Goal: Contribute content: Add original content to the website for others to see

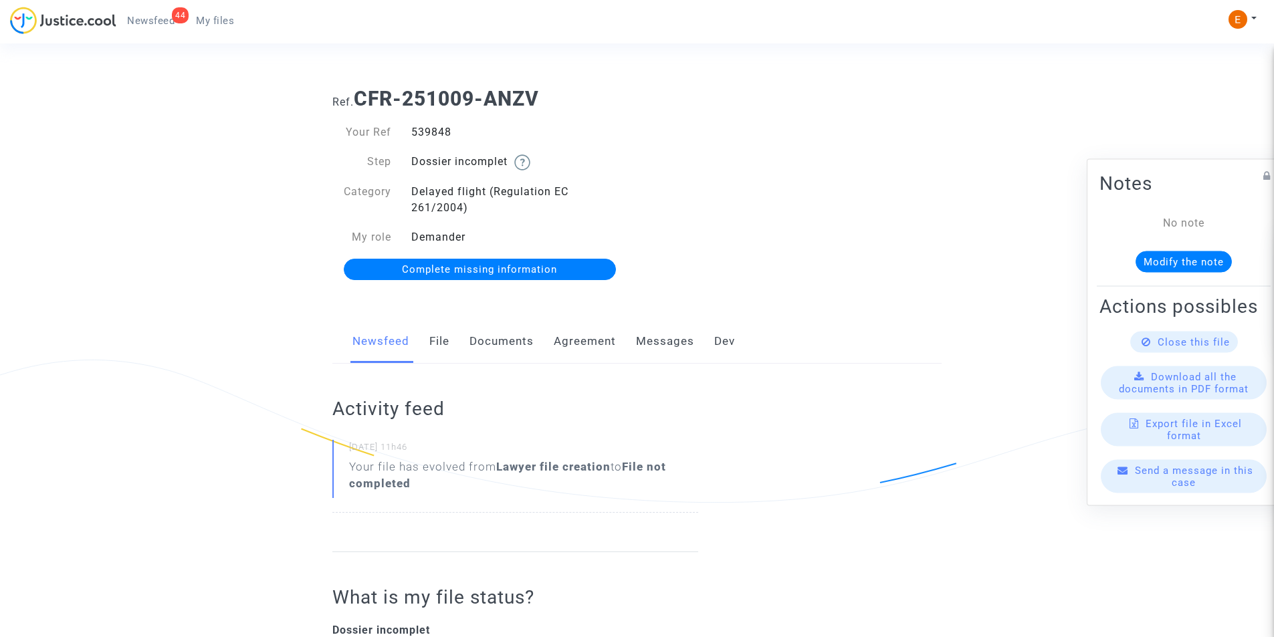
click at [482, 344] on link "Documents" at bounding box center [502, 342] width 64 height 44
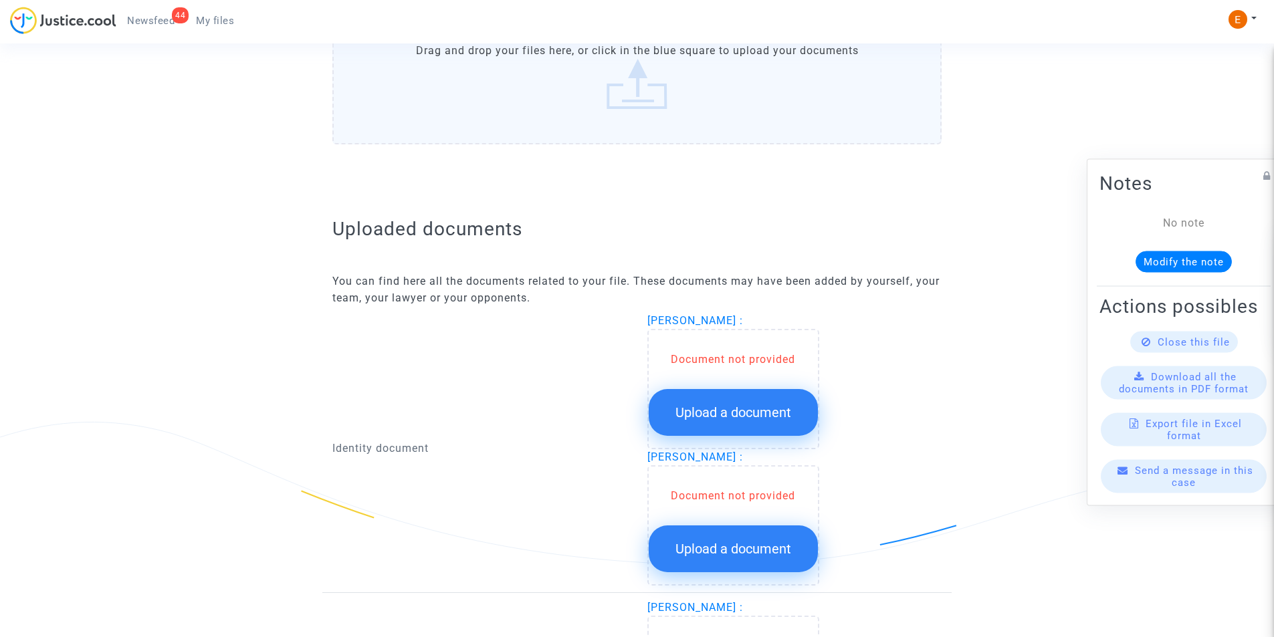
scroll to position [723, 0]
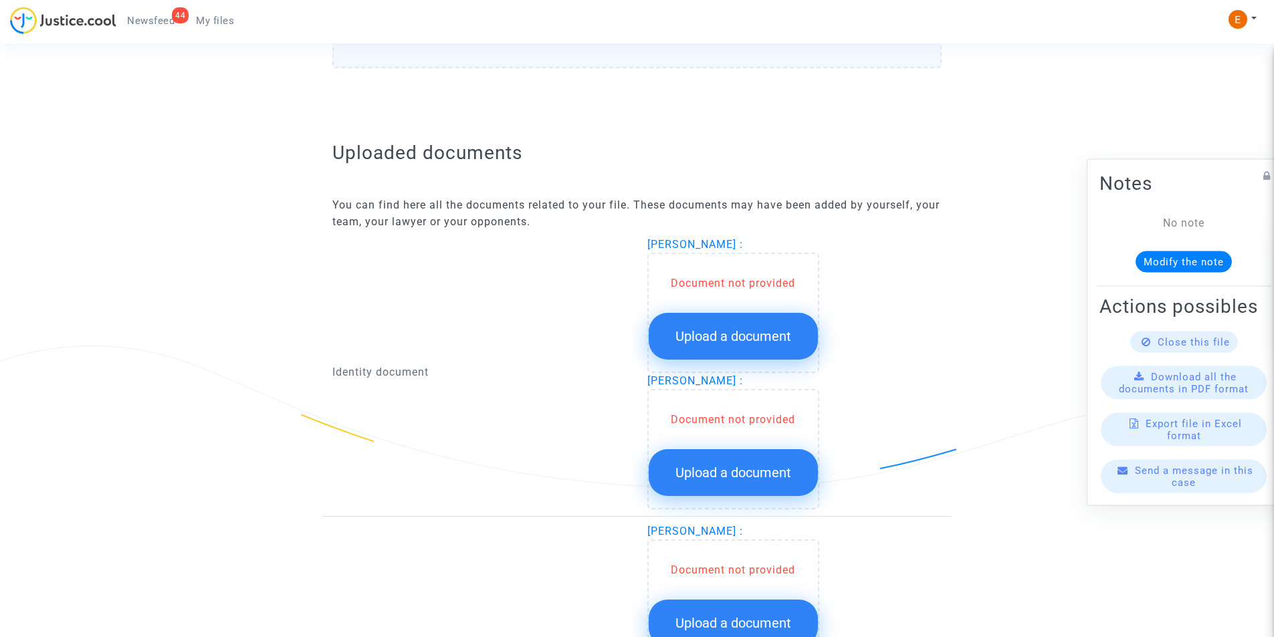
click at [732, 332] on span "Upload a document" at bounding box center [734, 336] width 116 height 16
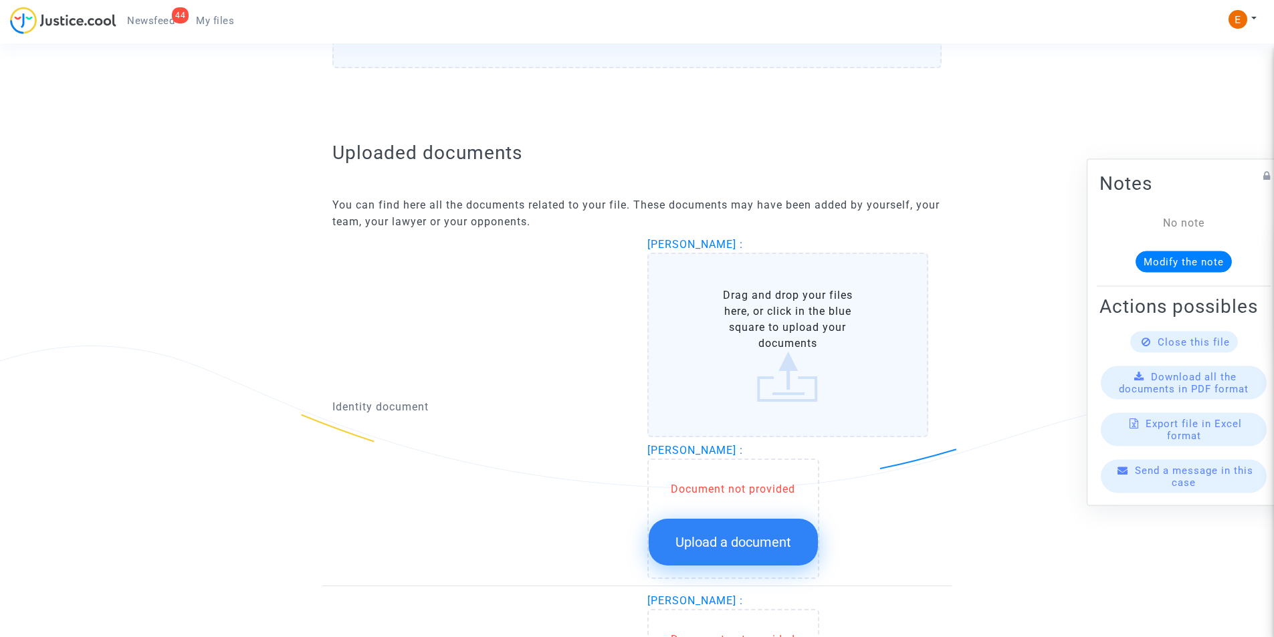
click at [799, 331] on label "Drag and drop your files here, or click in the blue square to upload your docum…" at bounding box center [788, 345] width 282 height 185
click at [0, 0] on input "Drag and drop your files here, or click in the blue square to upload your docum…" at bounding box center [0, 0] width 0 height 0
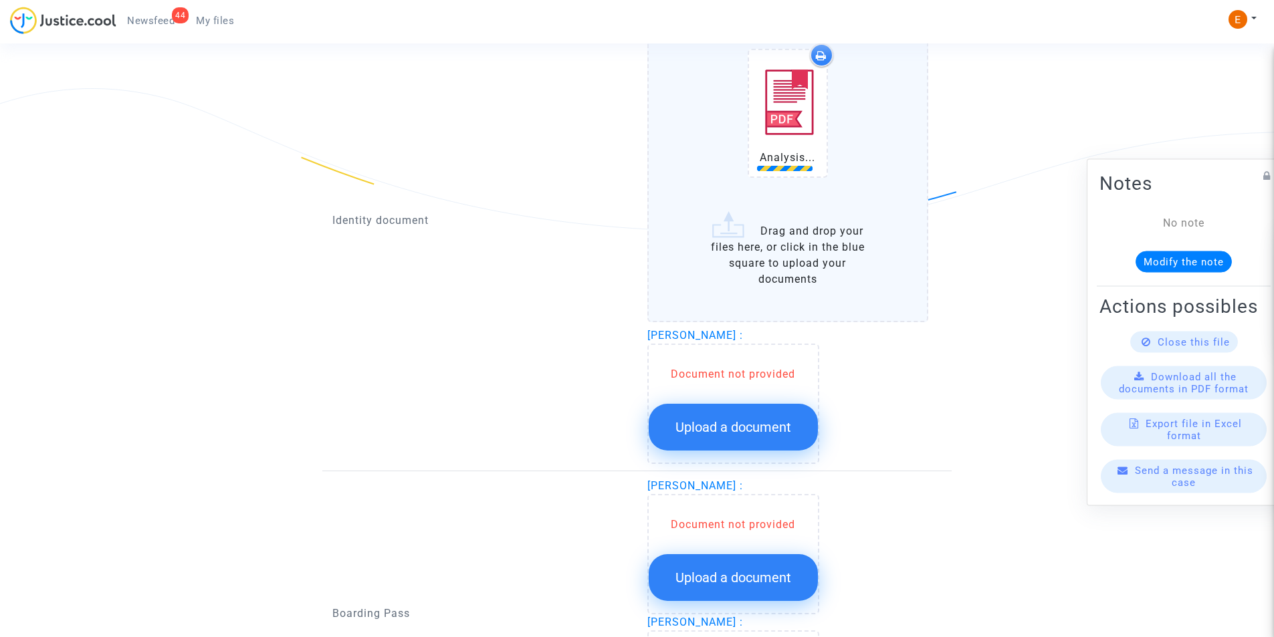
scroll to position [991, 0]
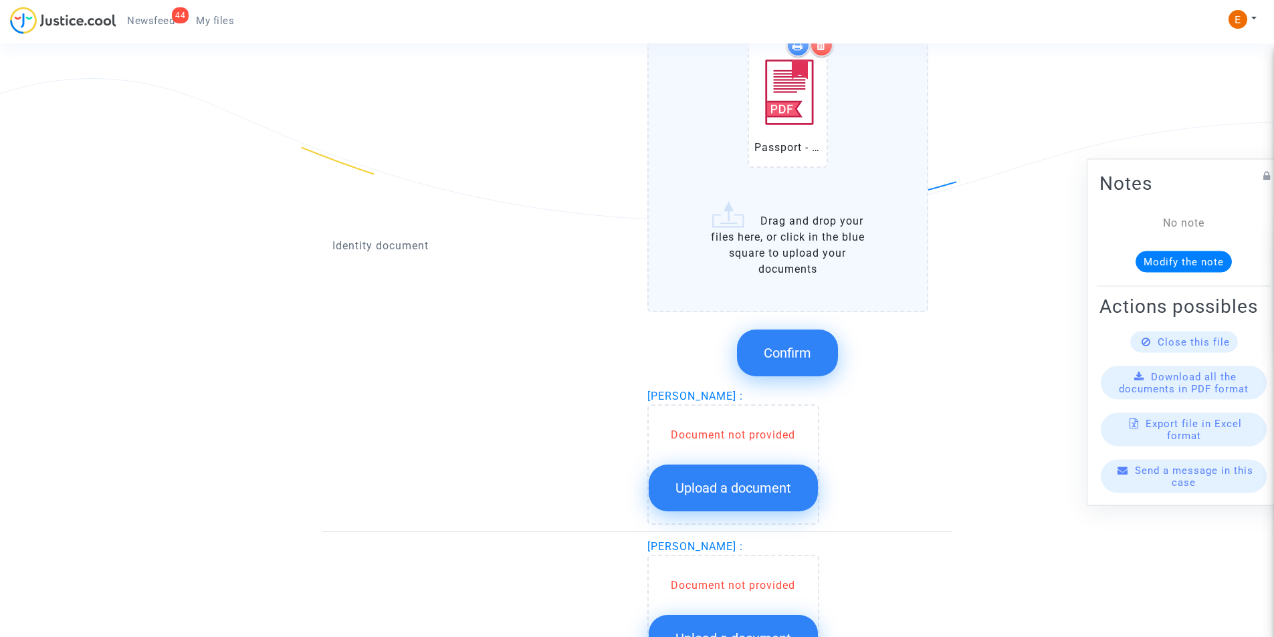
click at [796, 342] on button "Confirm" at bounding box center [787, 353] width 101 height 47
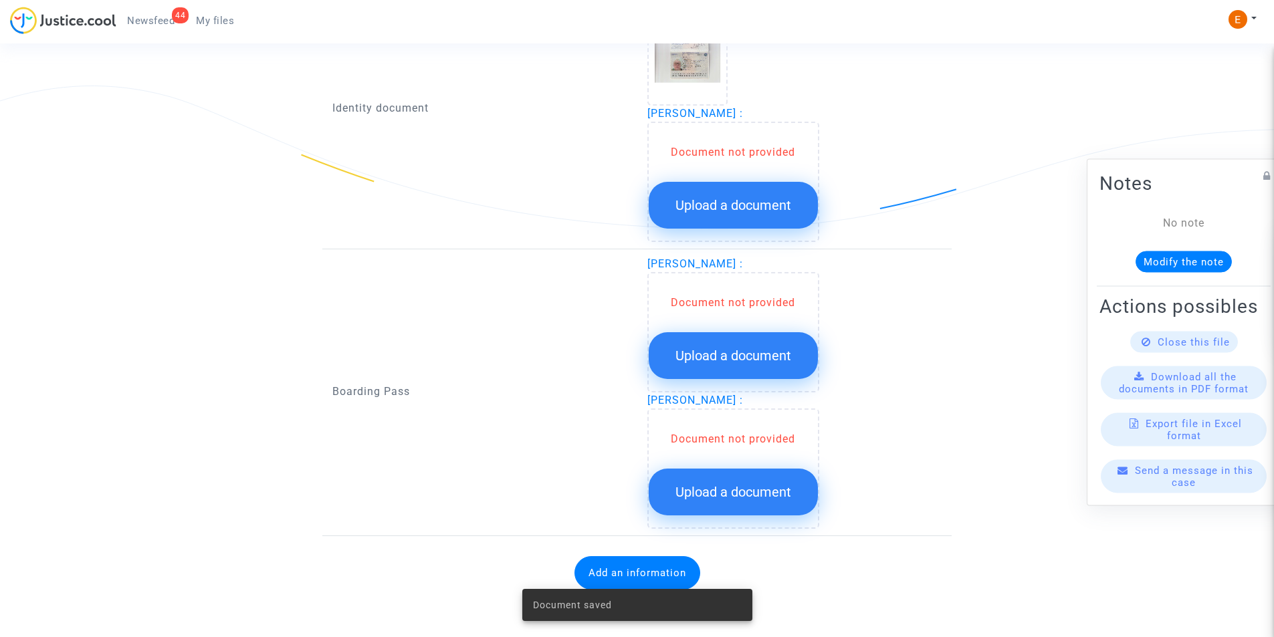
click at [756, 205] on span "Upload a document" at bounding box center [734, 205] width 116 height 16
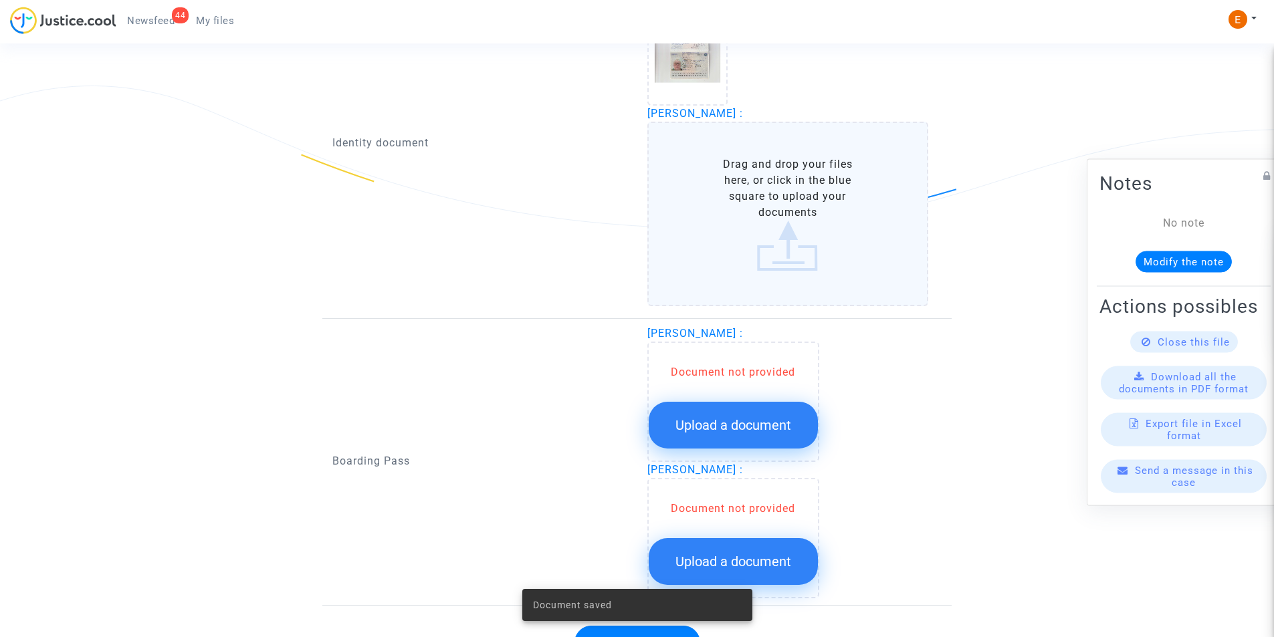
click at [755, 203] on label "Drag and drop your files here, or click in the blue square to upload your docum…" at bounding box center [788, 214] width 282 height 185
click at [0, 0] on input "Drag and drop your files here, or click in the blue square to upload your docum…" at bounding box center [0, 0] width 0 height 0
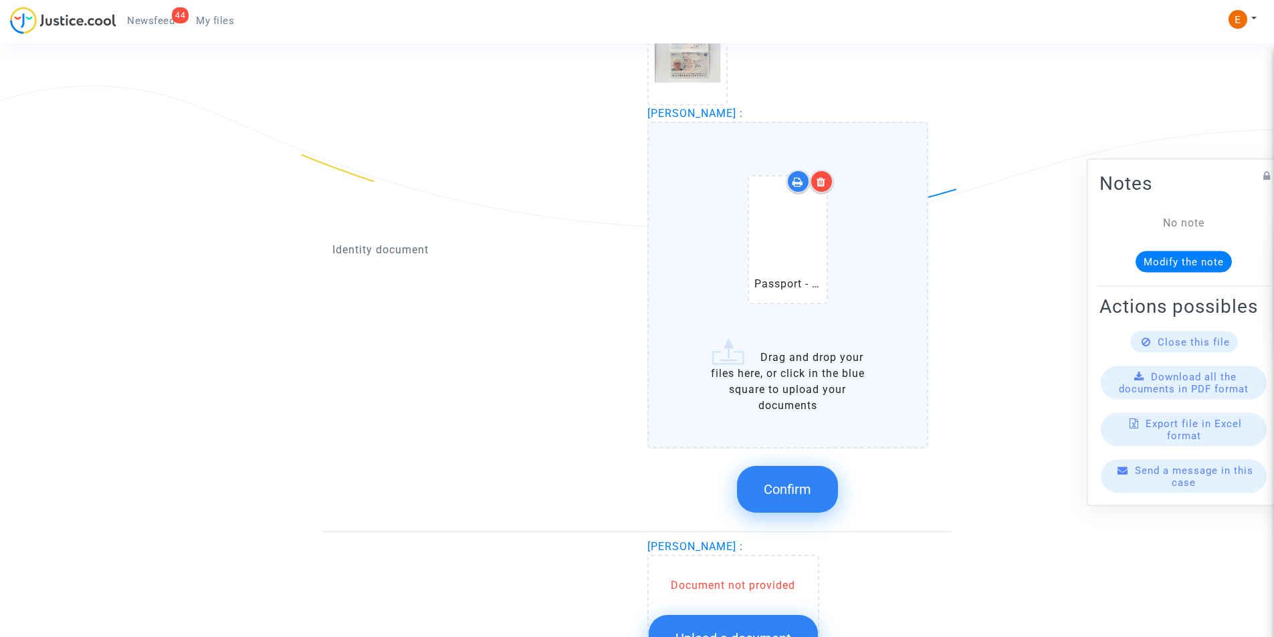
click at [798, 490] on span "Confirm" at bounding box center [787, 490] width 47 height 16
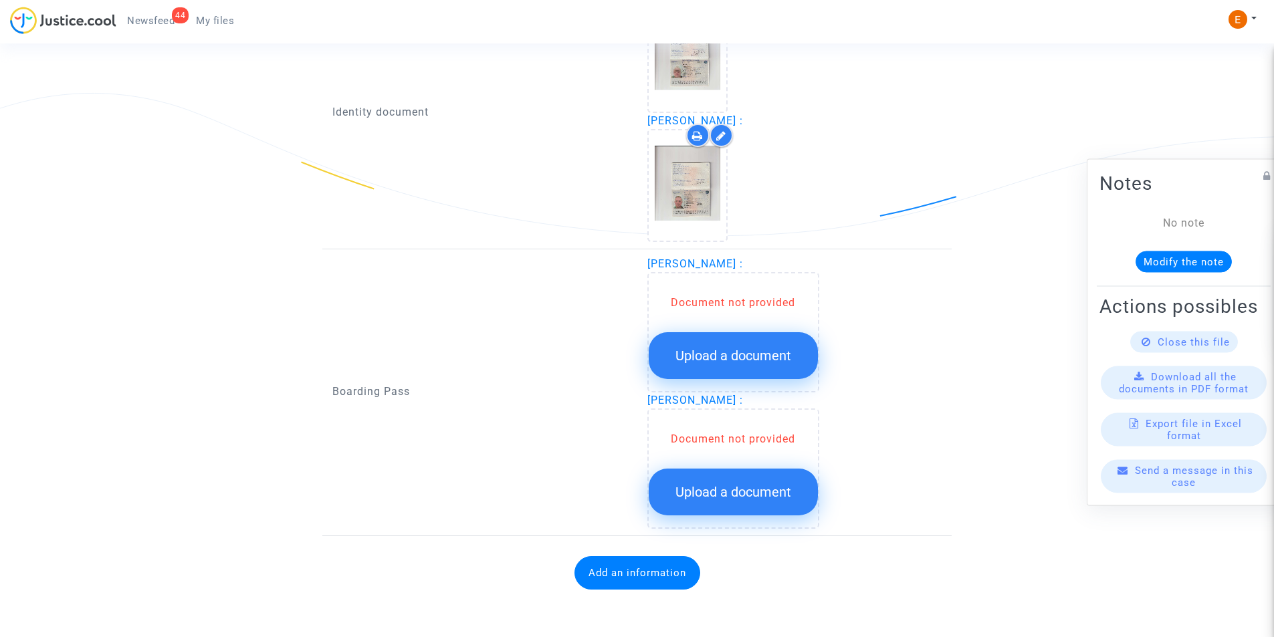
scroll to position [976, 0]
click at [760, 346] on button "Upload a document" at bounding box center [733, 355] width 169 height 47
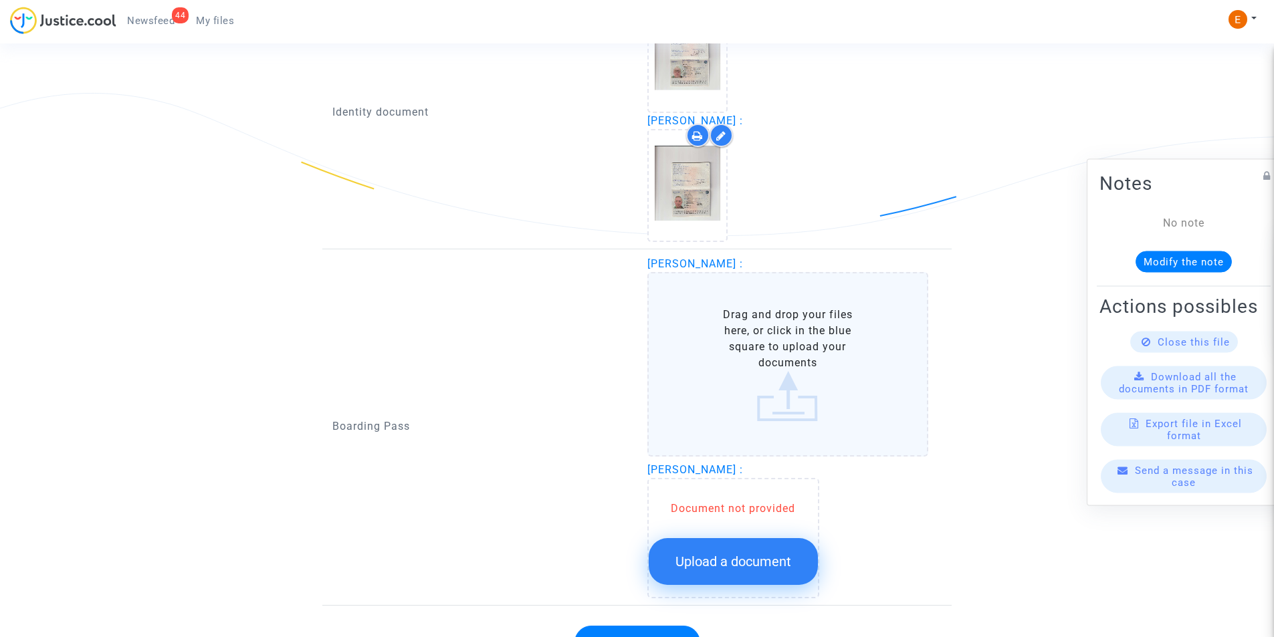
click at [766, 352] on label "Drag and drop your files here, or click in the blue square to upload your docum…" at bounding box center [788, 364] width 282 height 185
click at [0, 0] on input "Drag and drop your files here, or click in the blue square to upload your docum…" at bounding box center [0, 0] width 0 height 0
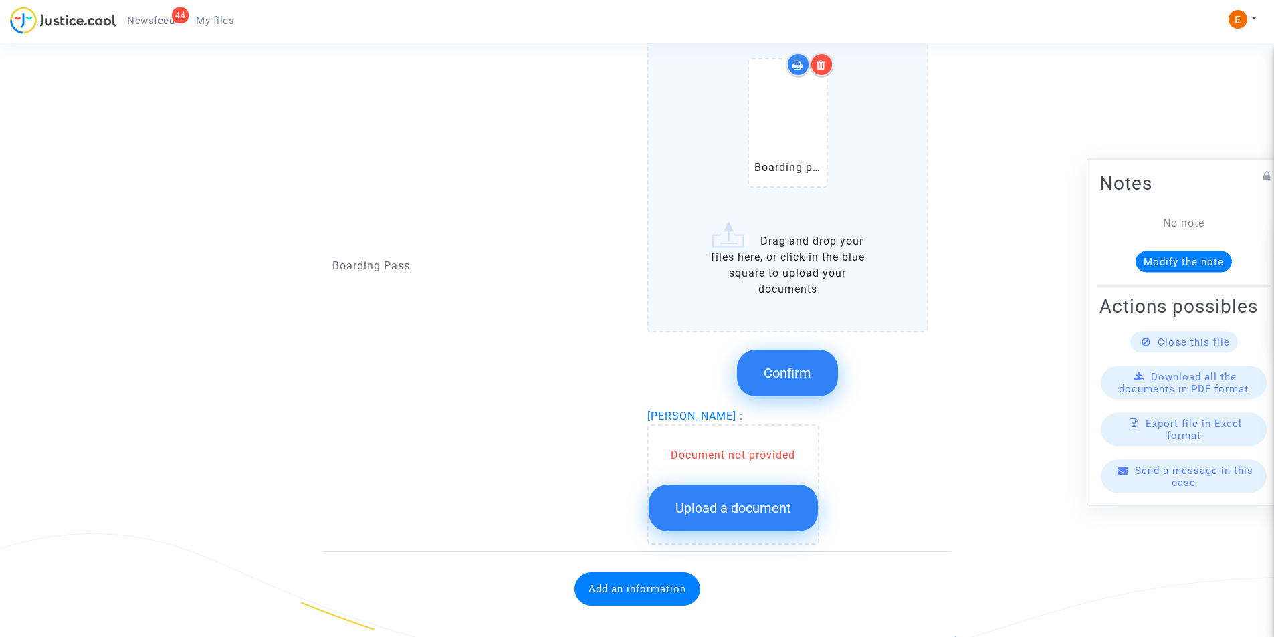
click at [799, 383] on button "Confirm" at bounding box center [787, 373] width 101 height 47
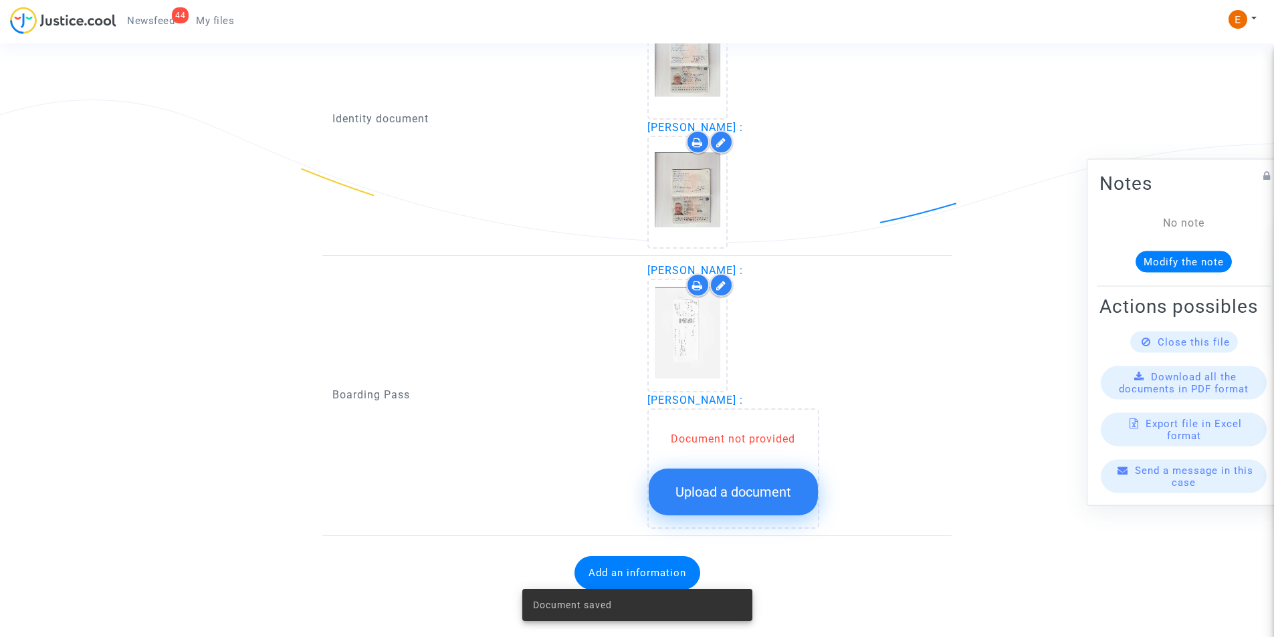
click at [761, 479] on button "Upload a document" at bounding box center [733, 492] width 169 height 47
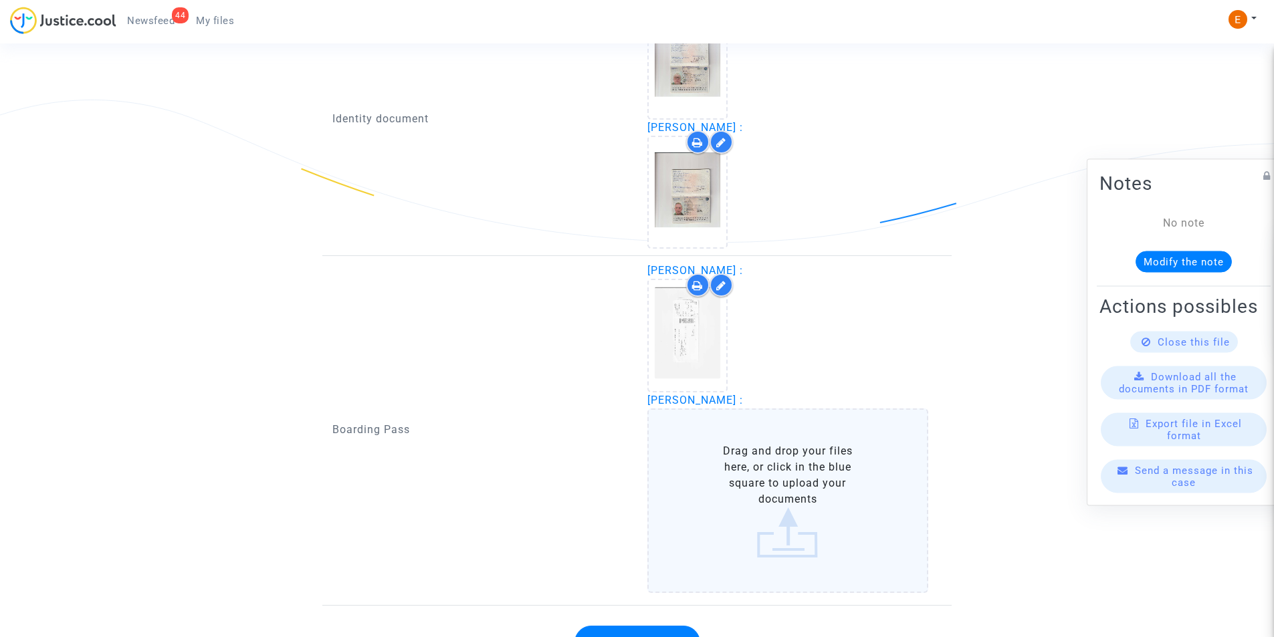
click at [741, 487] on label "Drag and drop your files here, or click in the blue square to upload your docum…" at bounding box center [788, 501] width 282 height 185
click at [0, 0] on input "Drag and drop your files here, or click in the blue square to upload your docum…" at bounding box center [0, 0] width 0 height 0
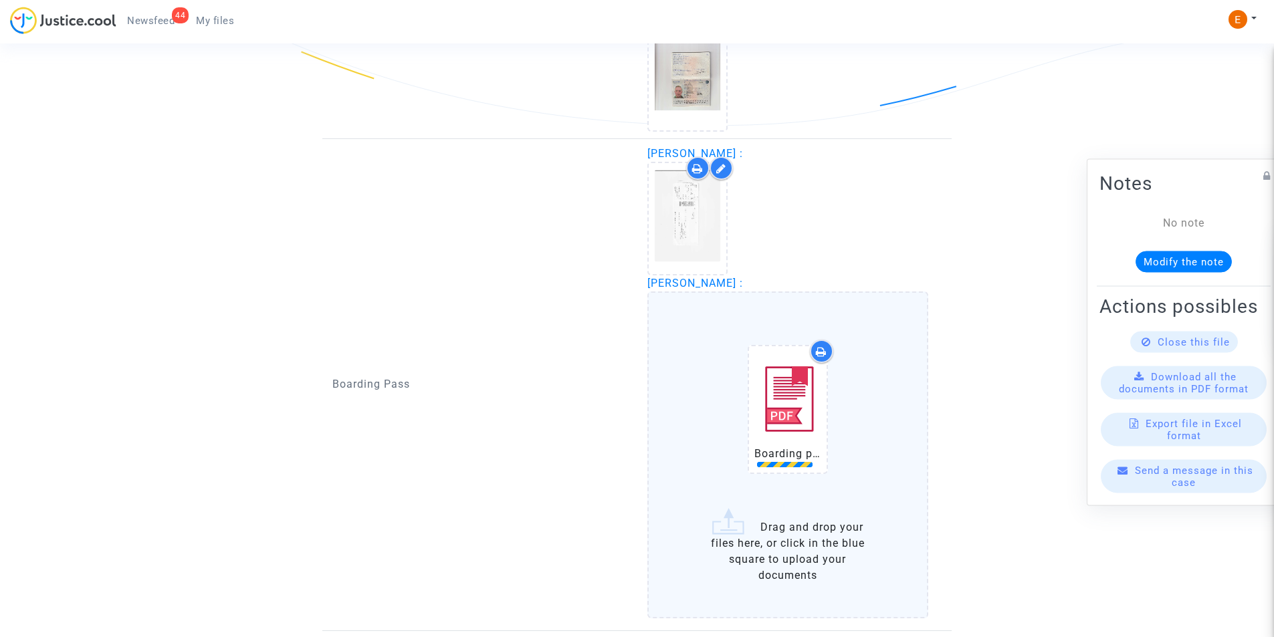
scroll to position [1181, 0]
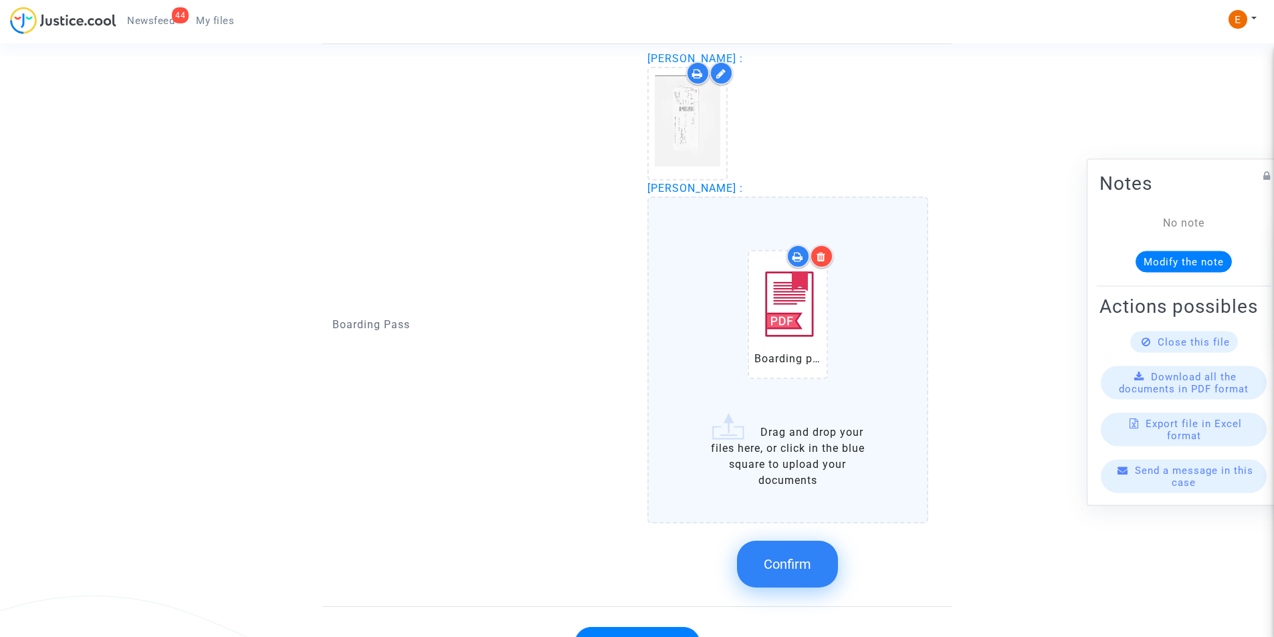
click at [779, 557] on span "Confirm" at bounding box center [787, 565] width 47 height 16
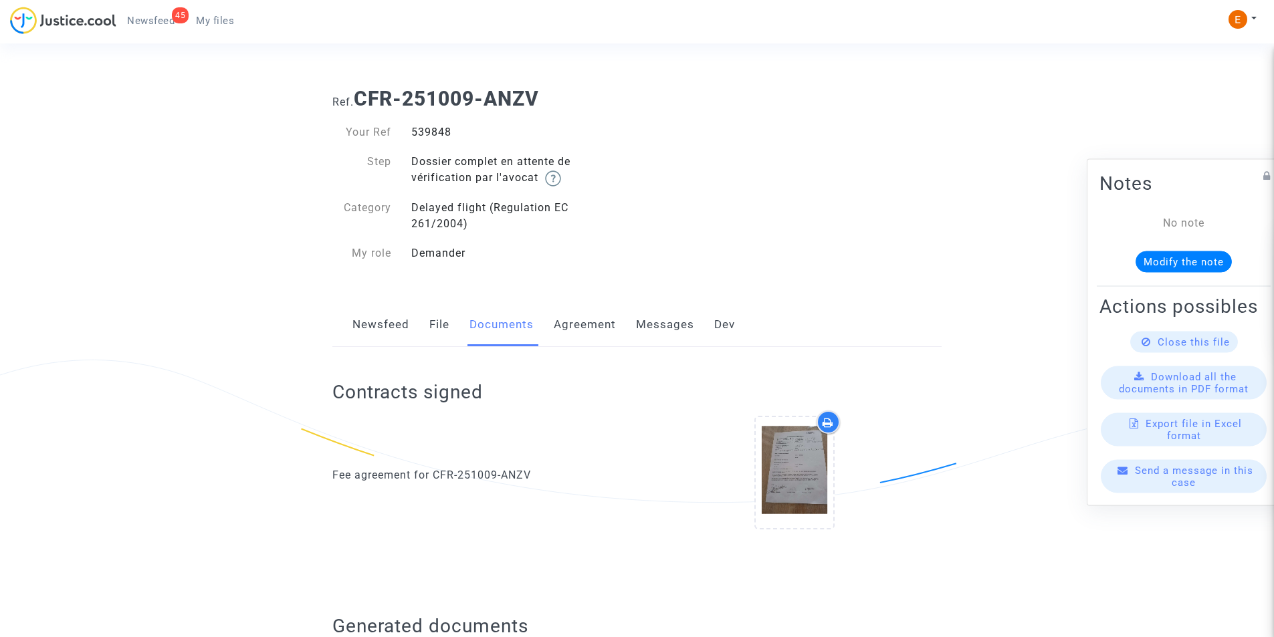
click at [151, 21] on span "Newsfeed" at bounding box center [150, 21] width 47 height 12
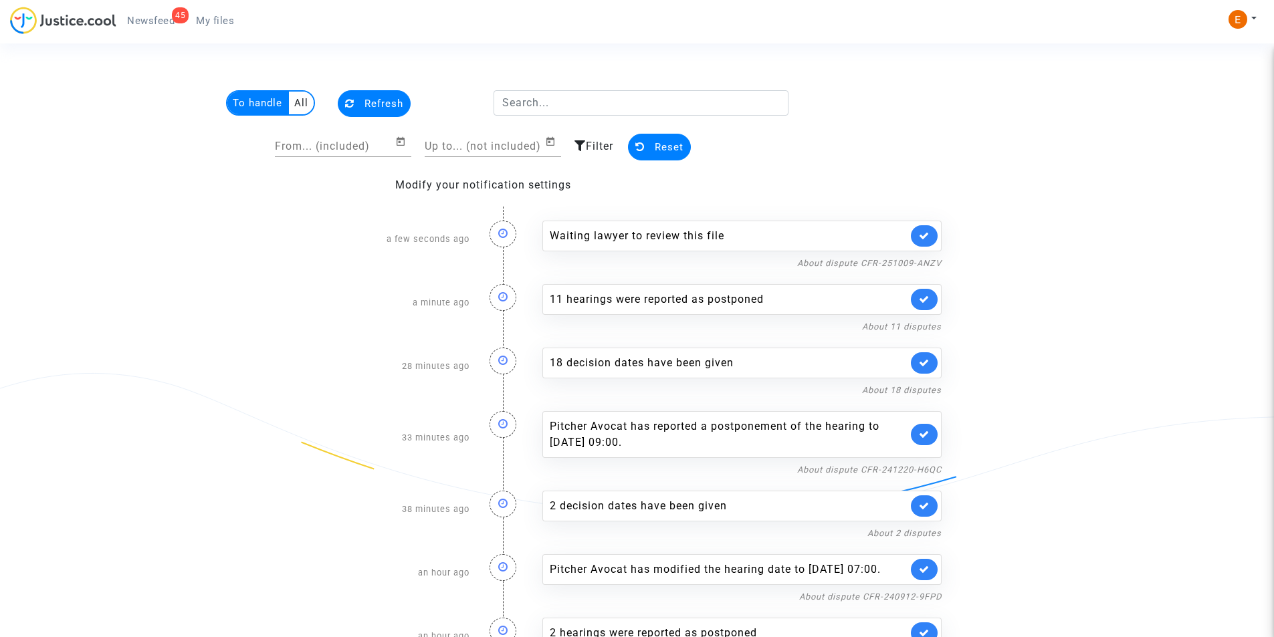
click at [233, 17] on span "My files" at bounding box center [215, 21] width 38 height 12
